Goal: Task Accomplishment & Management: Use online tool/utility

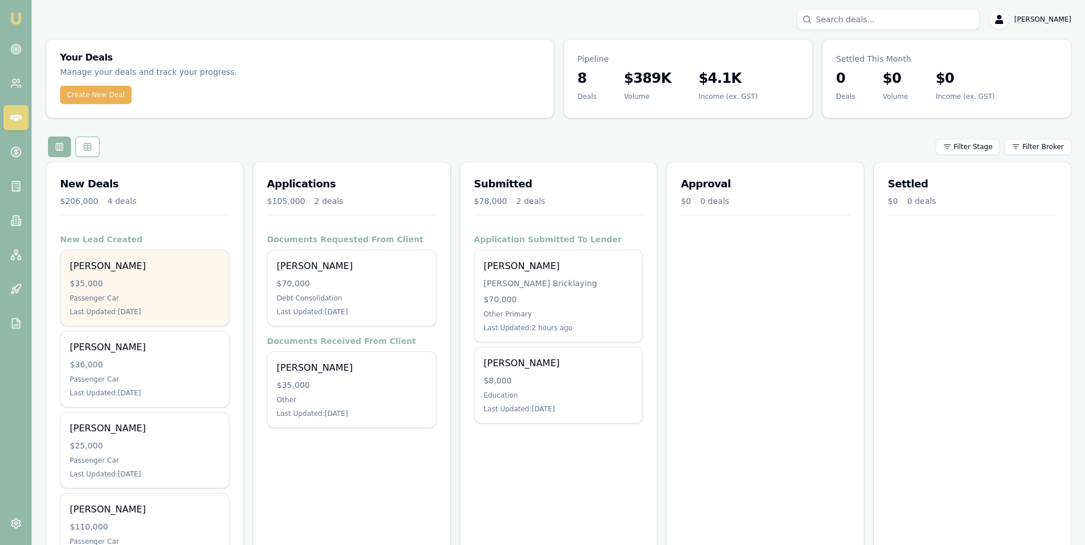
click at [145, 289] on div "$35,000" at bounding box center [145, 283] width 150 height 11
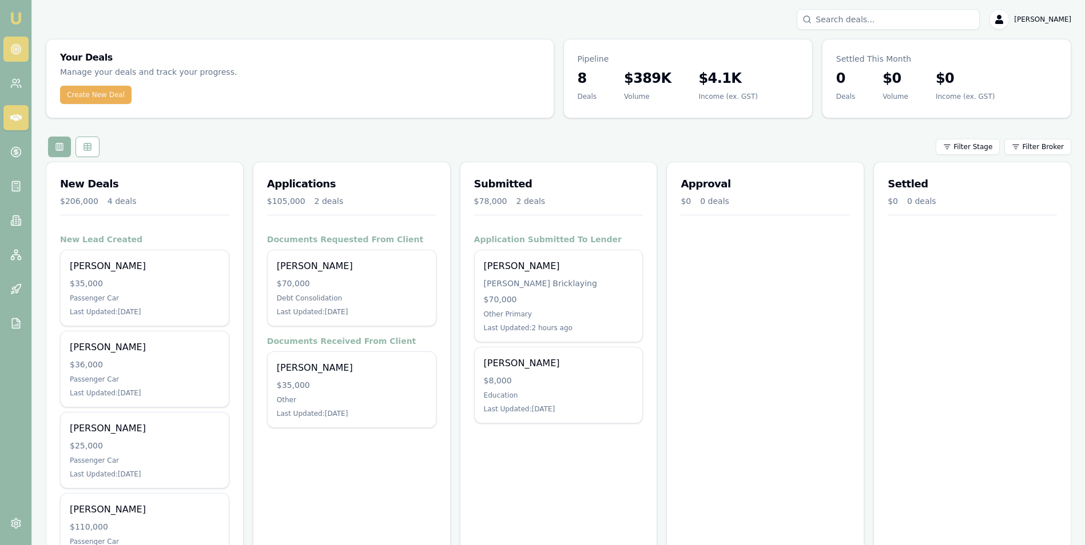
click at [17, 52] on circle at bounding box center [16, 49] width 6 height 6
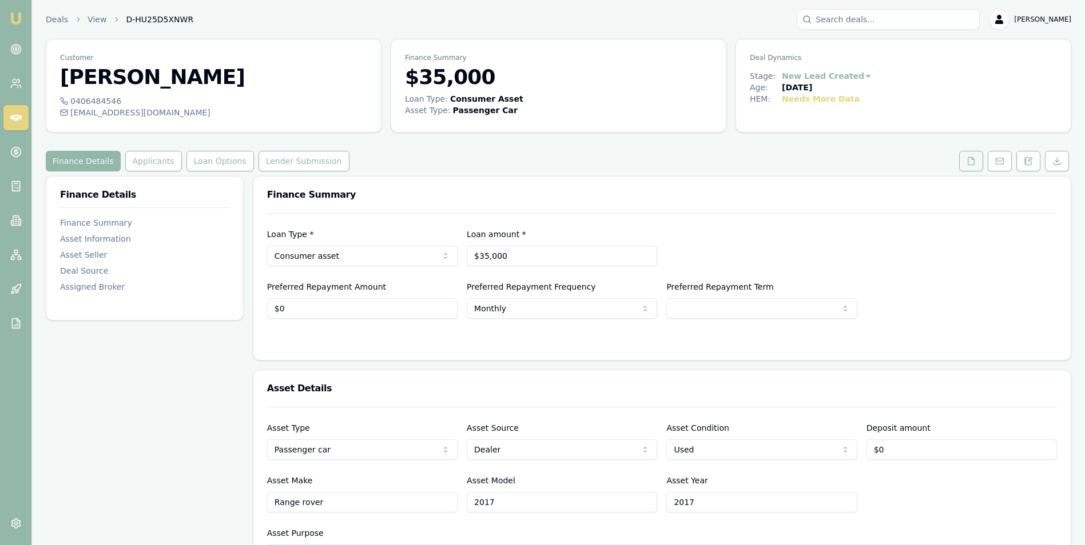
click at [971, 155] on button at bounding box center [971, 161] width 24 height 21
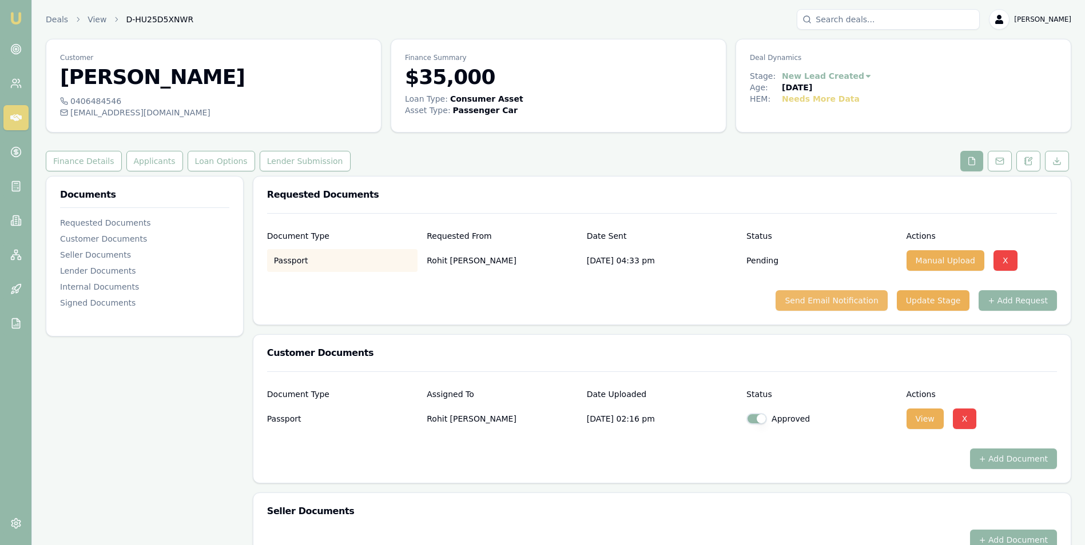
click at [833, 299] on button "Send Email Notification" at bounding box center [830, 300] width 111 height 21
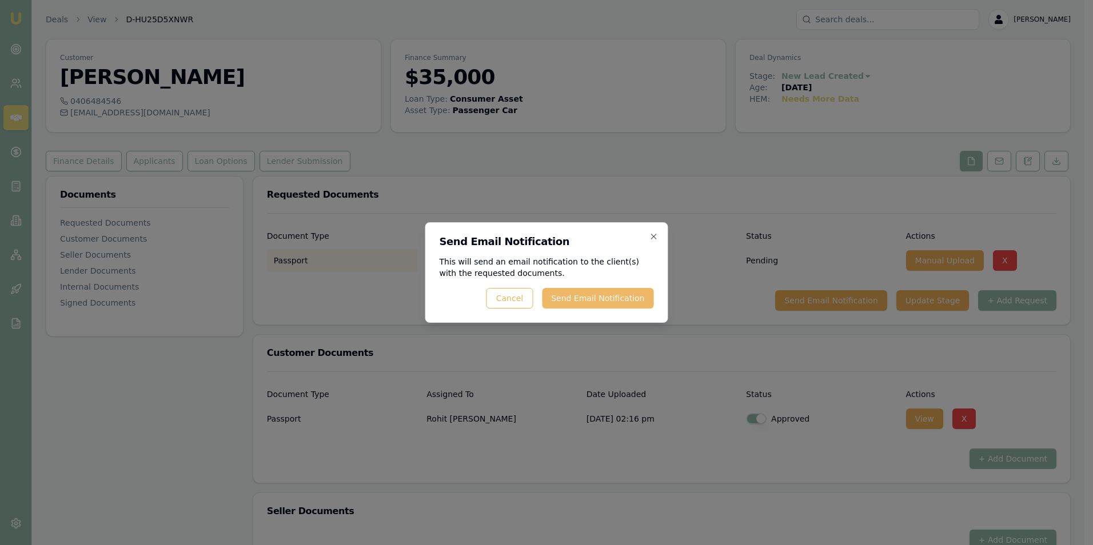
click at [610, 293] on button "Send Email Notification" at bounding box center [597, 298] width 111 height 21
